Goal: Complete application form

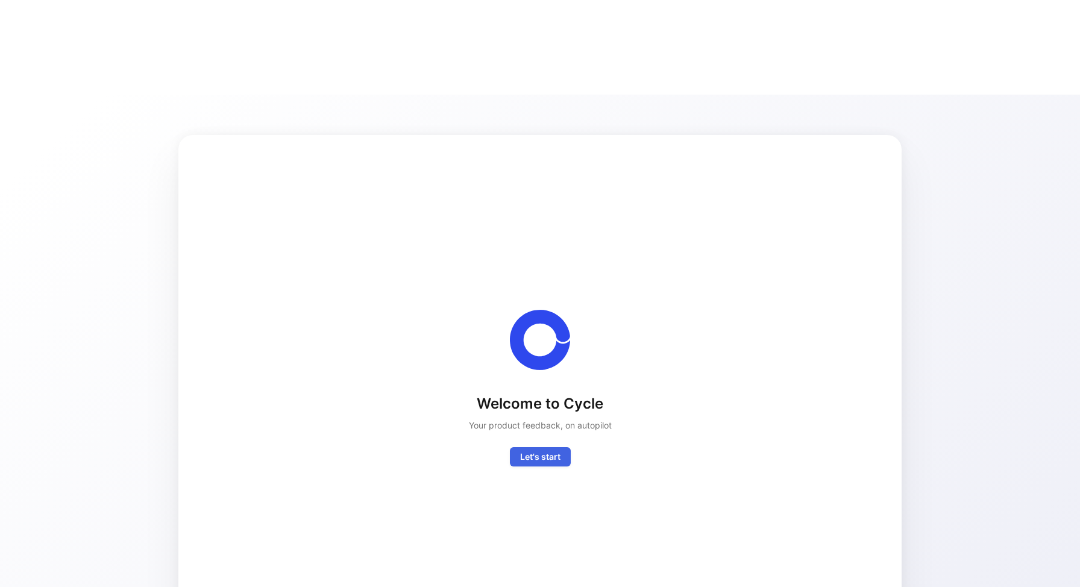
click at [559, 449] on span "Let's start" at bounding box center [540, 456] width 40 height 14
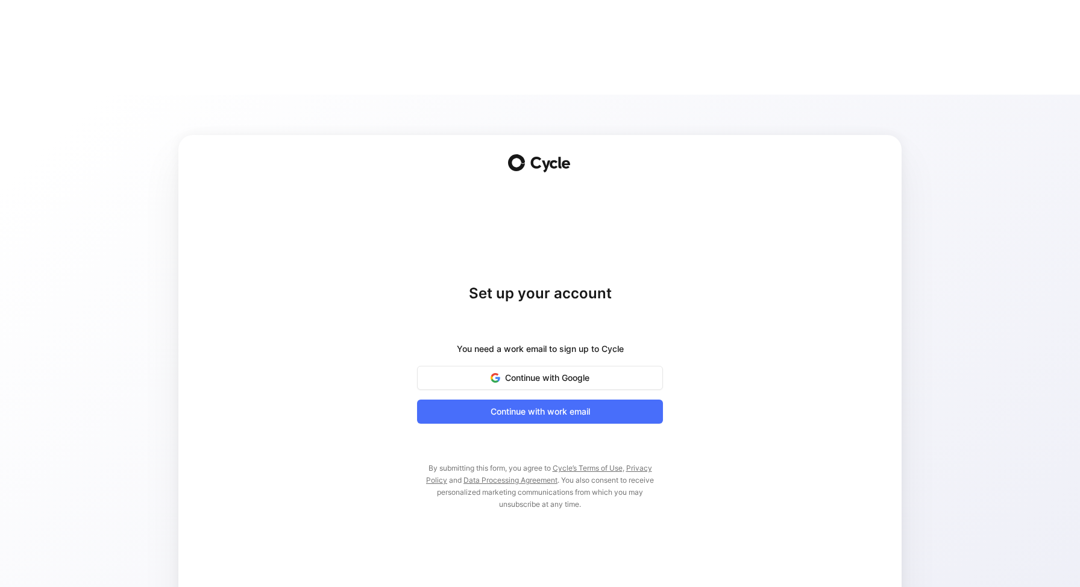
drag, startPoint x: 578, startPoint y: 49, endPoint x: 578, endPoint y: -17, distance: 66.3
click at [578, 0] on html "Set up your account You need a work email to sign up to Cycle Continue with Goo…" at bounding box center [540, 293] width 1080 height 587
click at [555, 366] on button "Continue with Google" at bounding box center [540, 378] width 246 height 24
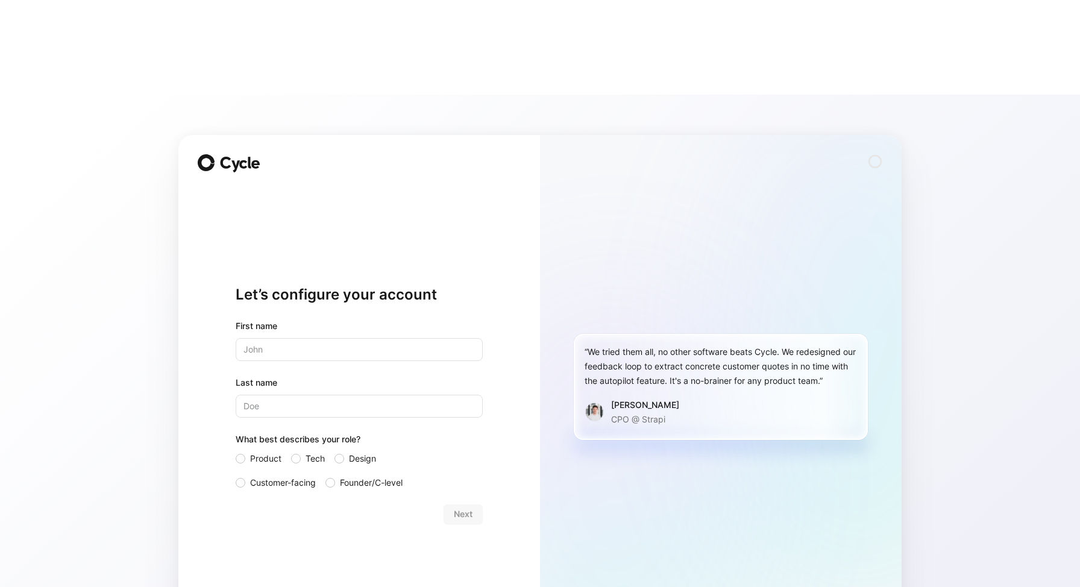
click at [316, 338] on input "text" at bounding box center [359, 349] width 247 height 23
type input "Melia"
type input "[PERSON_NAME]"
click at [253, 451] on span "Product" at bounding box center [265, 458] width 31 height 14
click at [236, 451] on input "Product" at bounding box center [236, 451] width 0 height 0
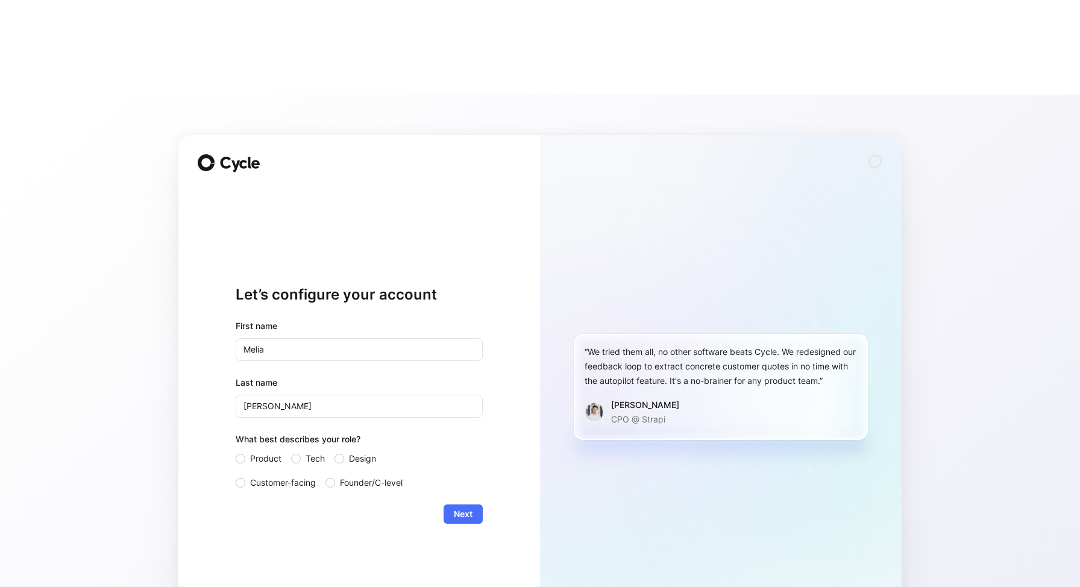
click at [464, 408] on form "First name [PERSON_NAME] Last name [PERSON_NAME] What best describes your role?…" at bounding box center [359, 421] width 247 height 205
click at [470, 507] on span "Next" at bounding box center [463, 514] width 19 height 14
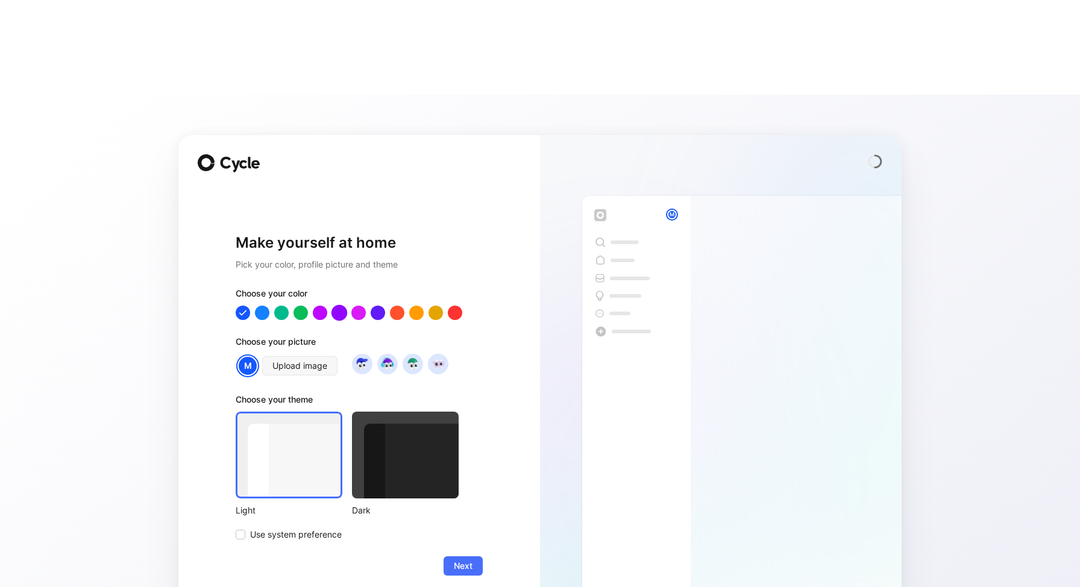
click at [337, 305] on div at bounding box center [339, 313] width 16 height 16
click at [386, 355] on img at bounding box center [387, 363] width 16 height 16
click at [418, 354] on div at bounding box center [412, 364] width 20 height 20
click at [442, 355] on img at bounding box center [438, 363] width 16 height 16
click at [387, 355] on img at bounding box center [387, 363] width 16 height 16
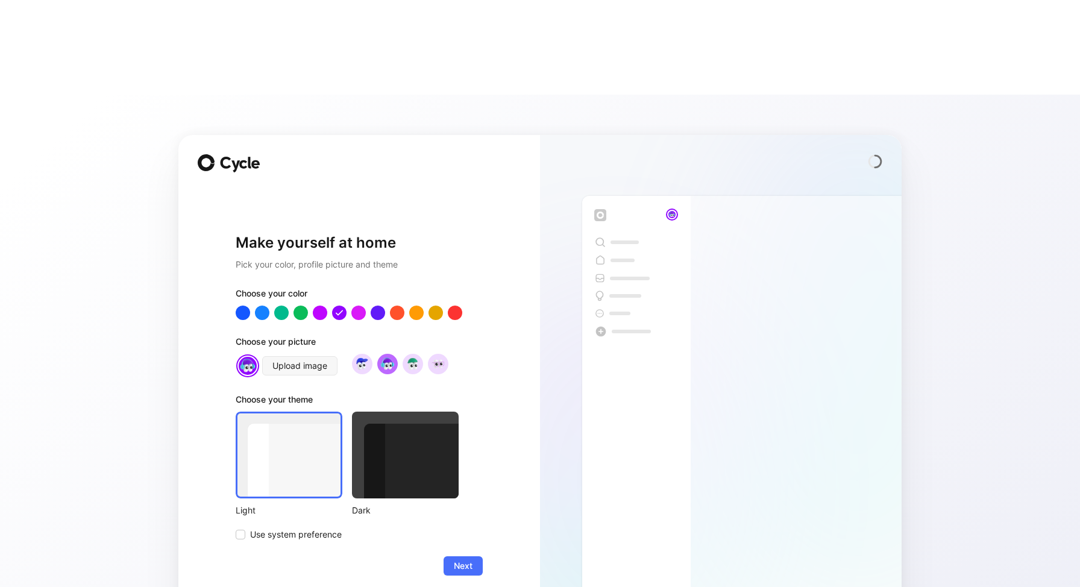
click at [369, 411] on div at bounding box center [405, 454] width 107 height 87
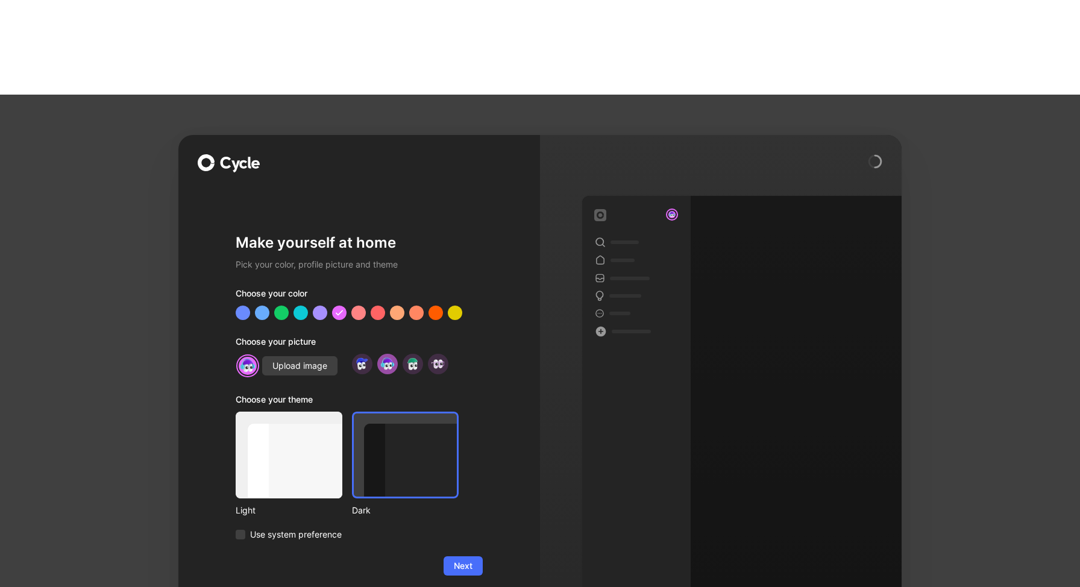
click at [280, 411] on div at bounding box center [289, 454] width 107 height 87
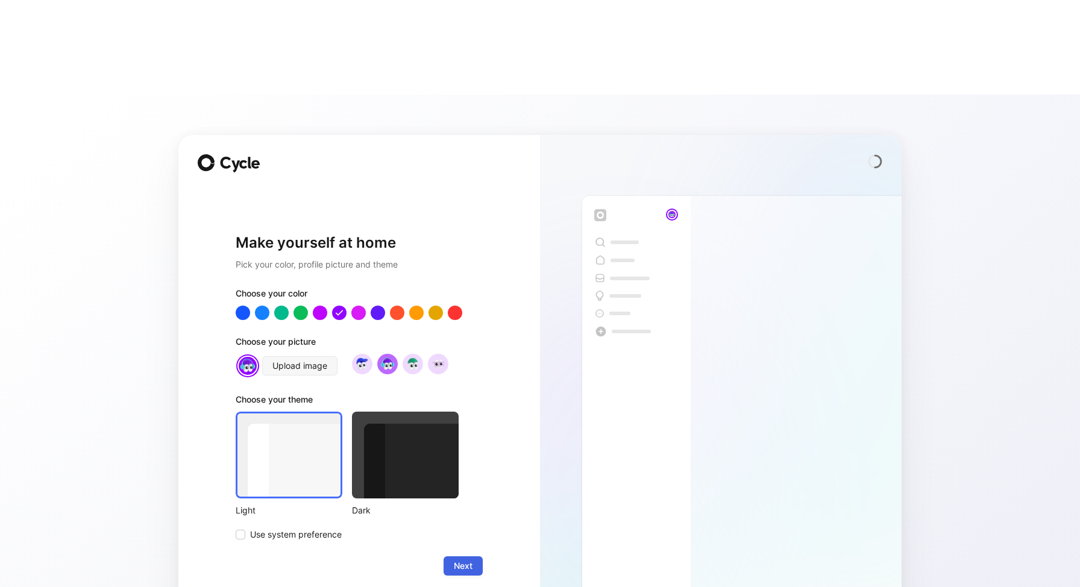
click at [461, 558] on span "Next" at bounding box center [463, 565] width 19 height 14
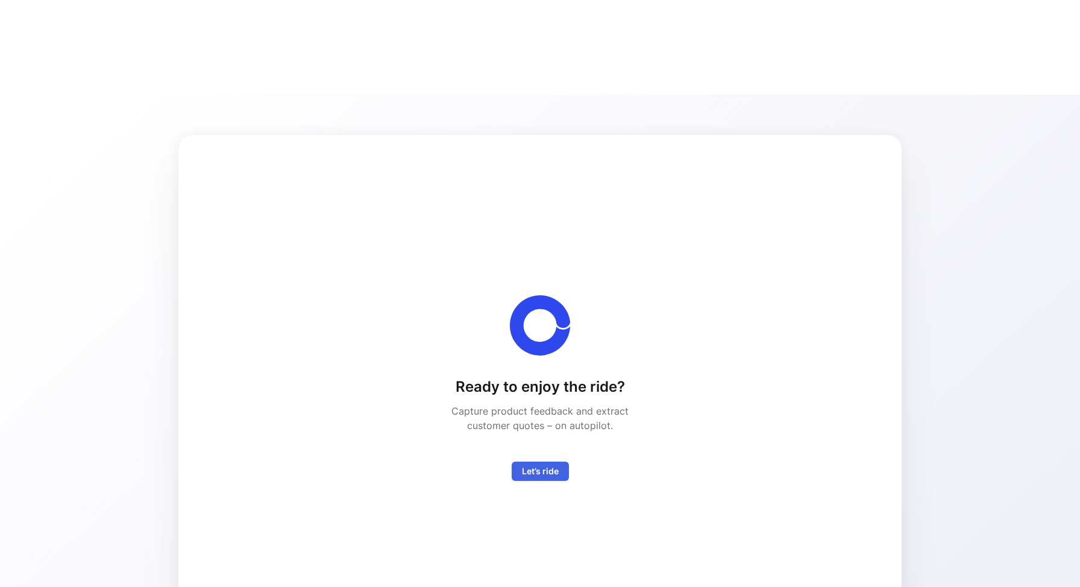
click at [552, 464] on span "Let’s ride" at bounding box center [540, 471] width 37 height 14
